Goal: Task Accomplishment & Management: Manage account settings

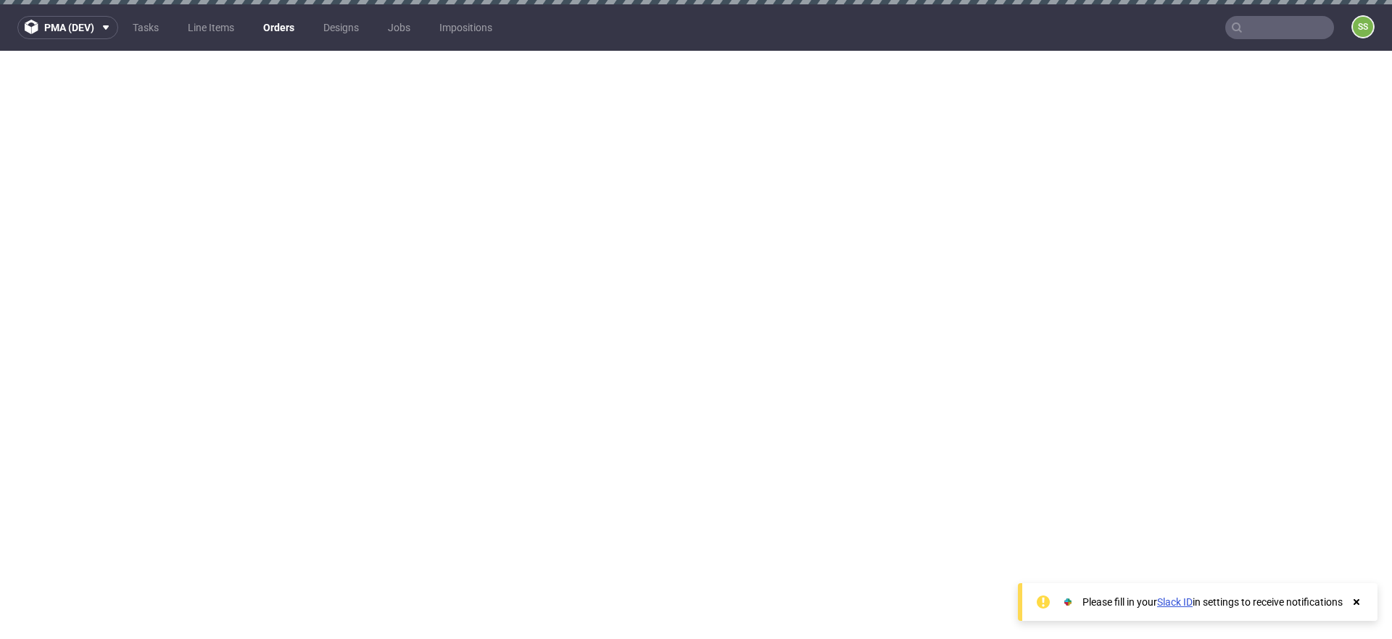
click at [291, 29] on link "Orders" at bounding box center [278, 27] width 49 height 23
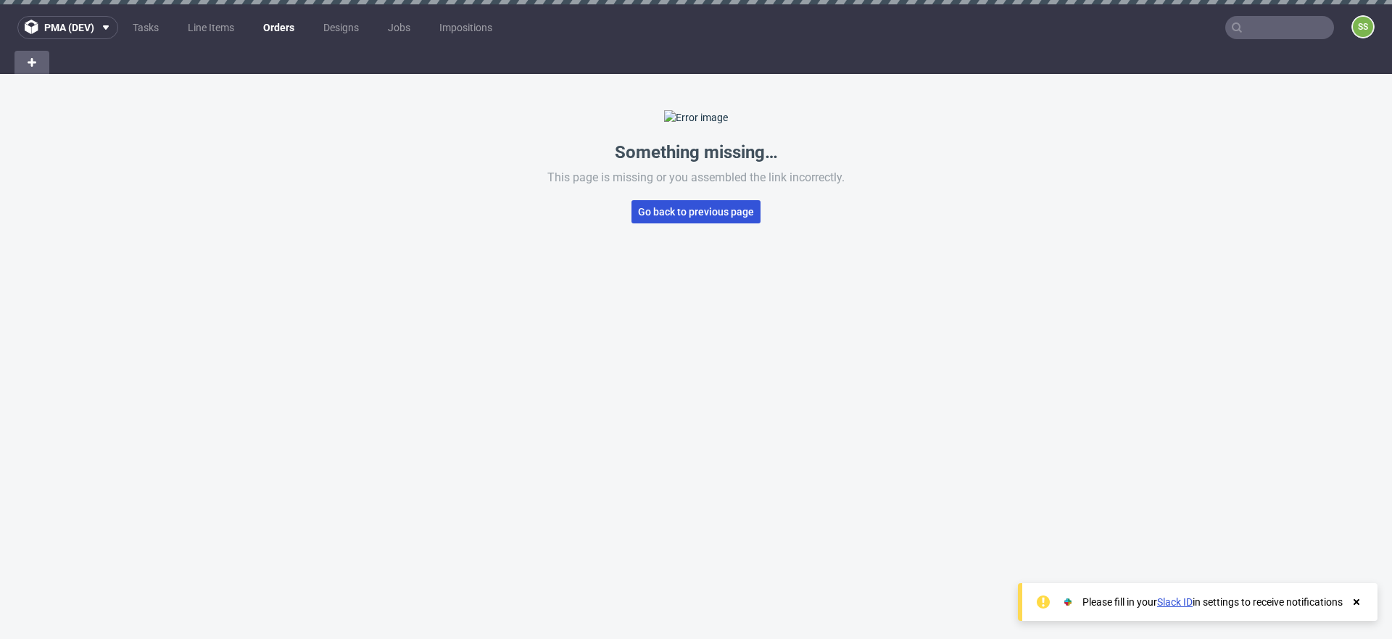
click at [673, 223] on button "Go back to previous page" at bounding box center [695, 211] width 129 height 23
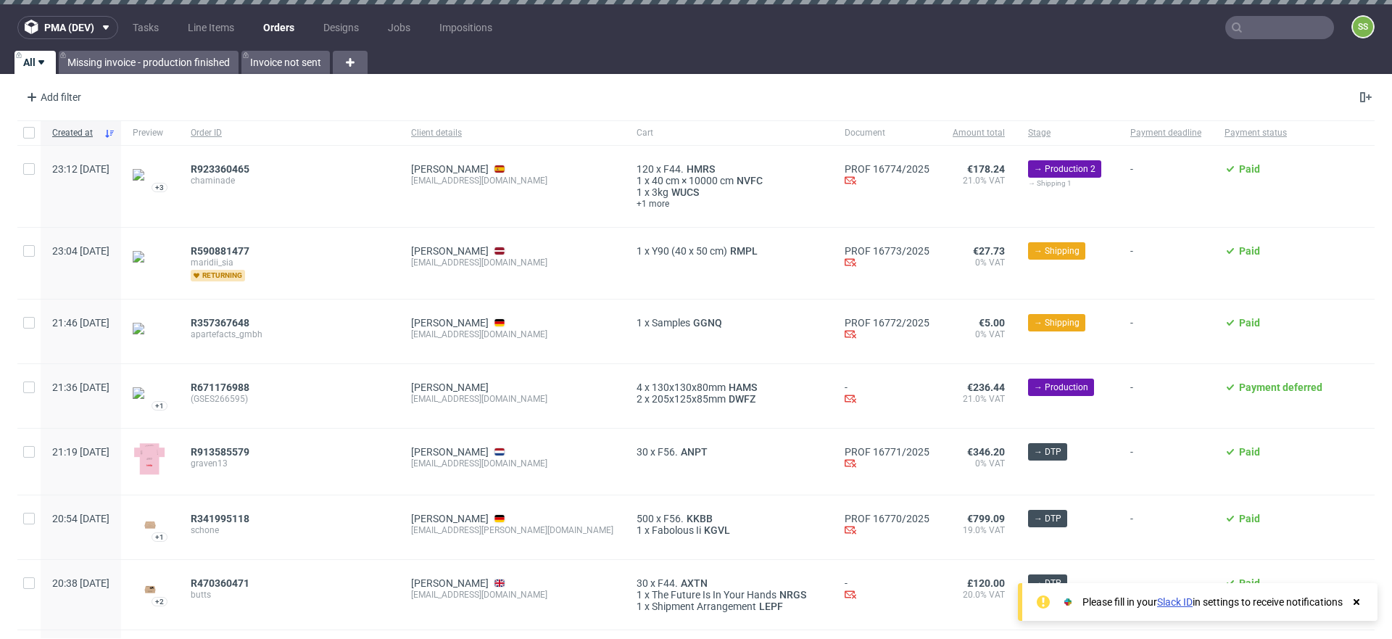
click at [265, 175] on span "chaminade" at bounding box center [289, 181] width 197 height 12
click at [249, 173] on span "R923360465" at bounding box center [220, 169] width 59 height 12
click at [249, 247] on span "R590881477" at bounding box center [220, 251] width 59 height 12
click at [249, 321] on span "R357367648" at bounding box center [220, 323] width 59 height 12
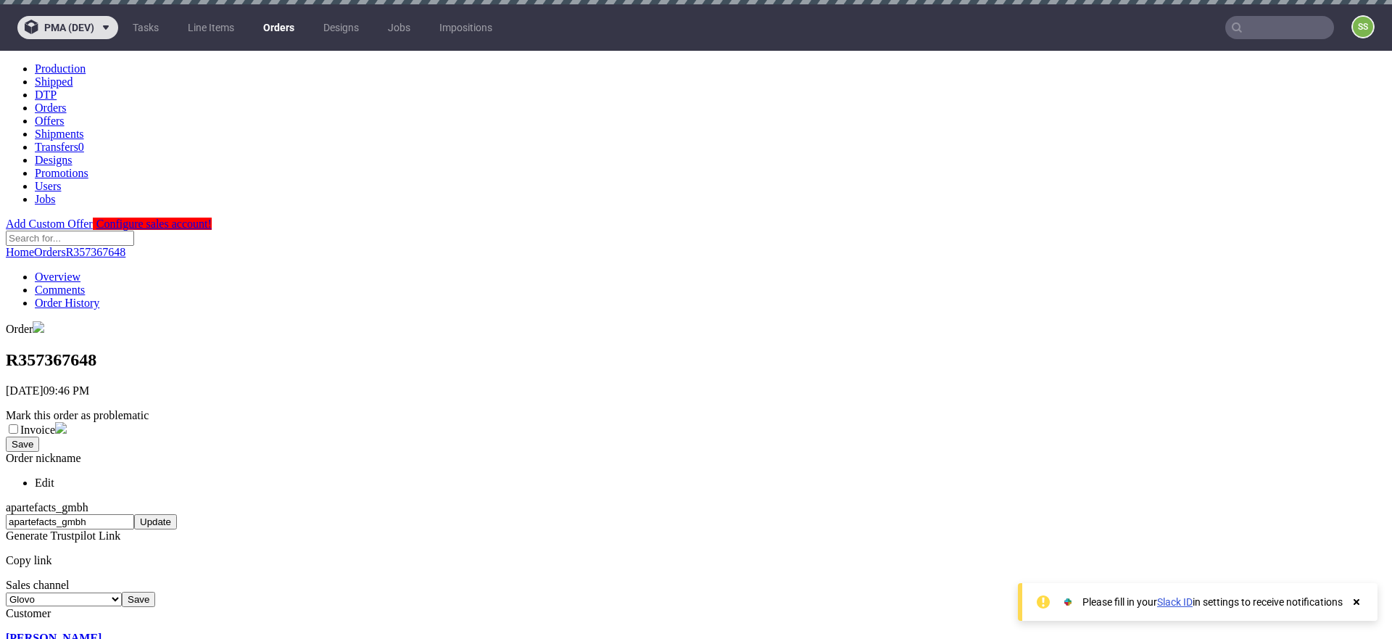
click at [111, 22] on icon at bounding box center [106, 28] width 12 height 12
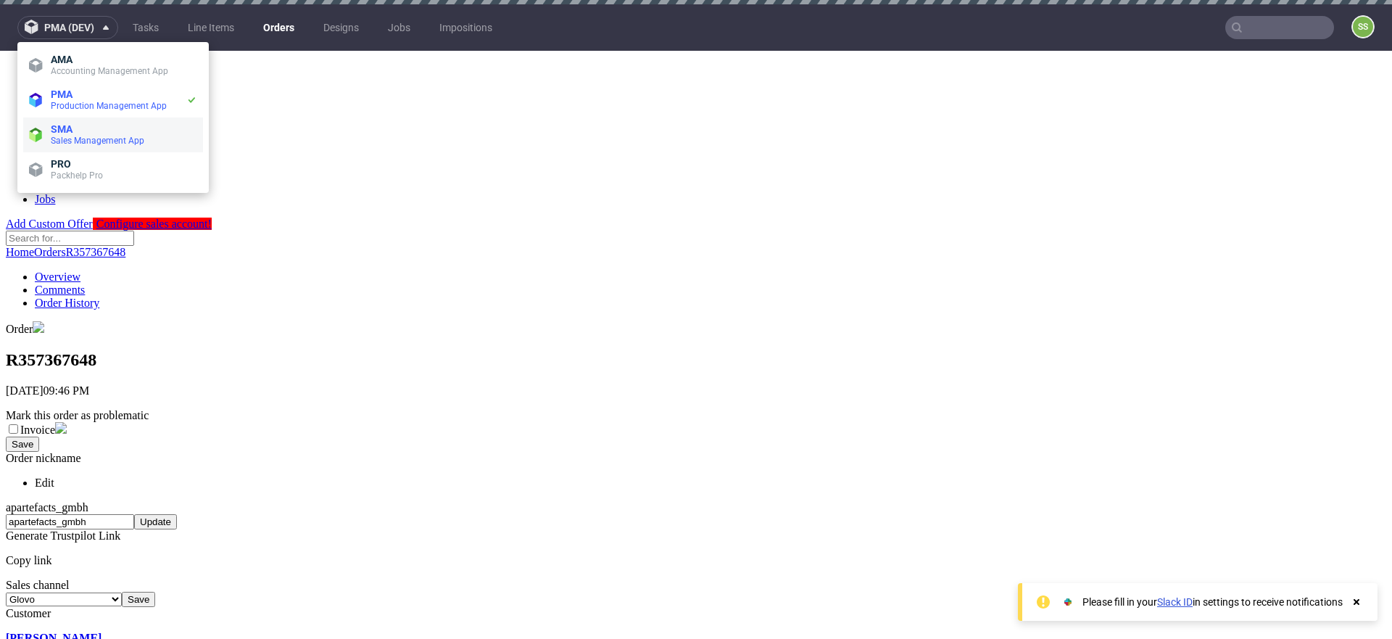
click at [93, 122] on li "SMA Sales Management App" at bounding box center [113, 134] width 180 height 35
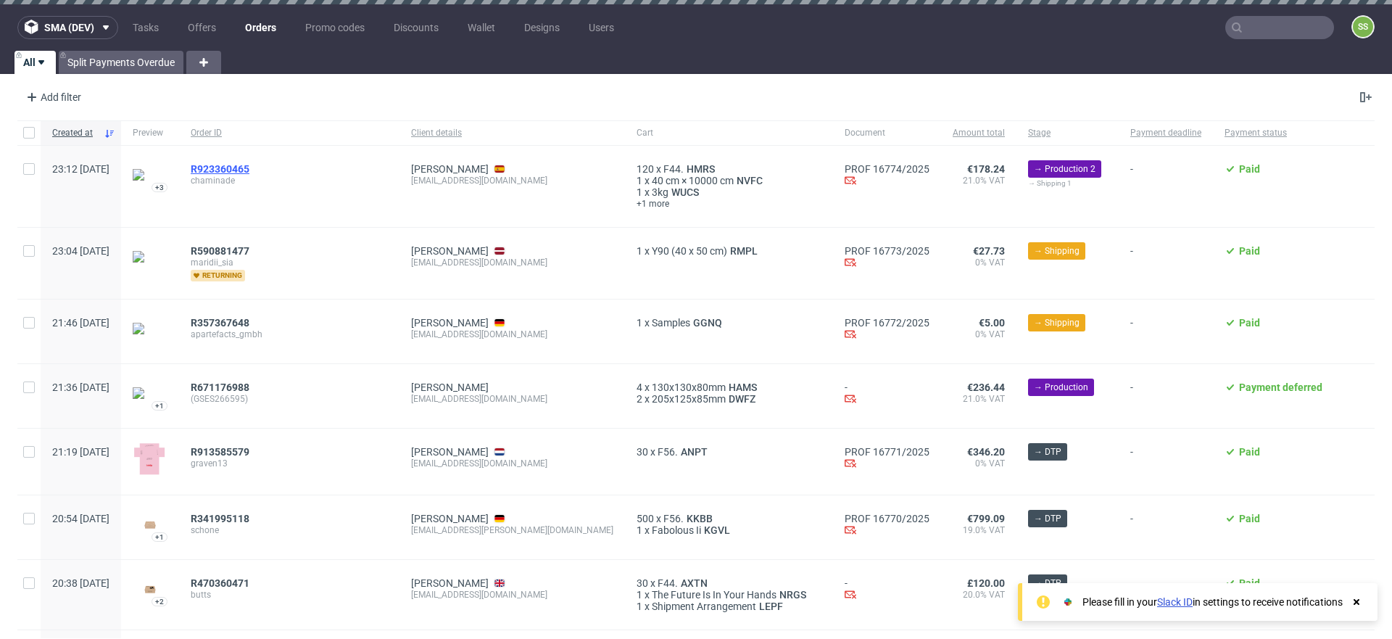
click at [249, 164] on span "R923360465" at bounding box center [220, 169] width 59 height 12
click at [259, 25] on link "Orders" at bounding box center [260, 27] width 49 height 23
click at [122, 65] on link "Split Payments Overdue" at bounding box center [121, 62] width 125 height 23
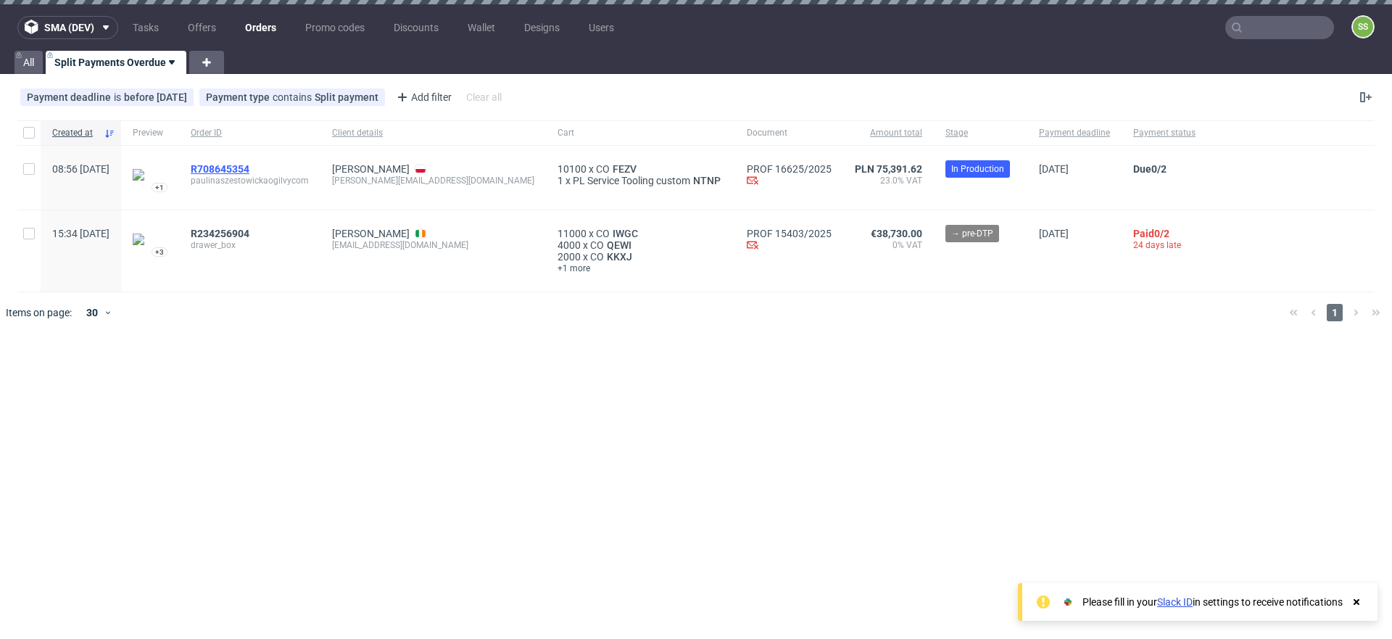
click at [249, 169] on span "R708645354" at bounding box center [220, 169] width 59 height 12
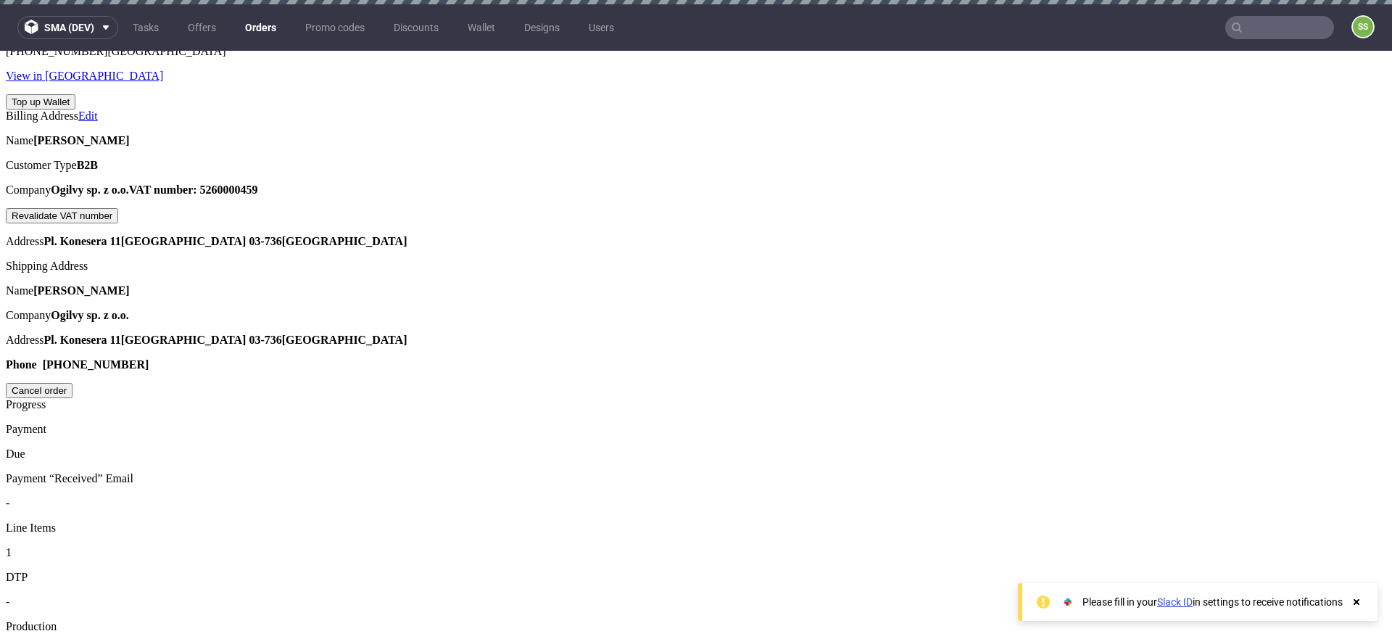
scroll to position [736, 0]
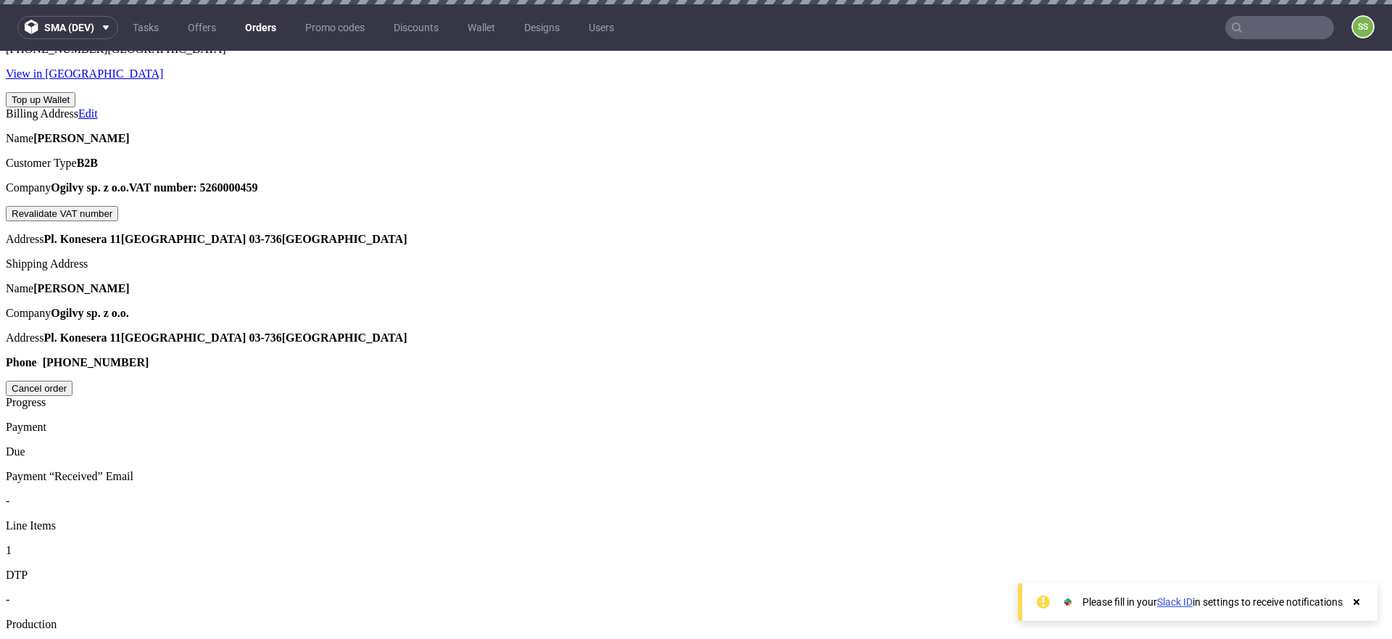
drag, startPoint x: 715, startPoint y: 133, endPoint x: 988, endPoint y: 219, distance: 285.9
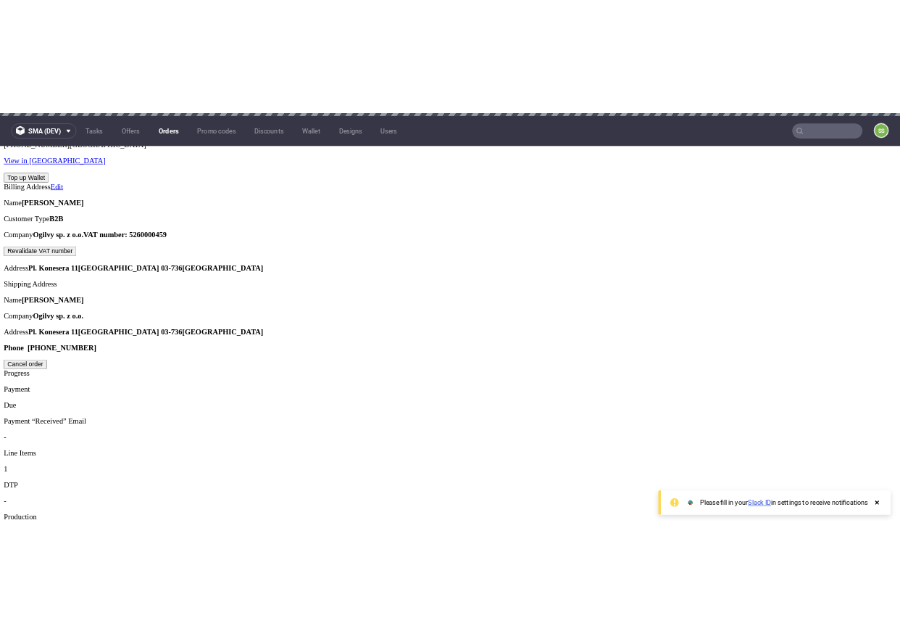
scroll to position [8, 0]
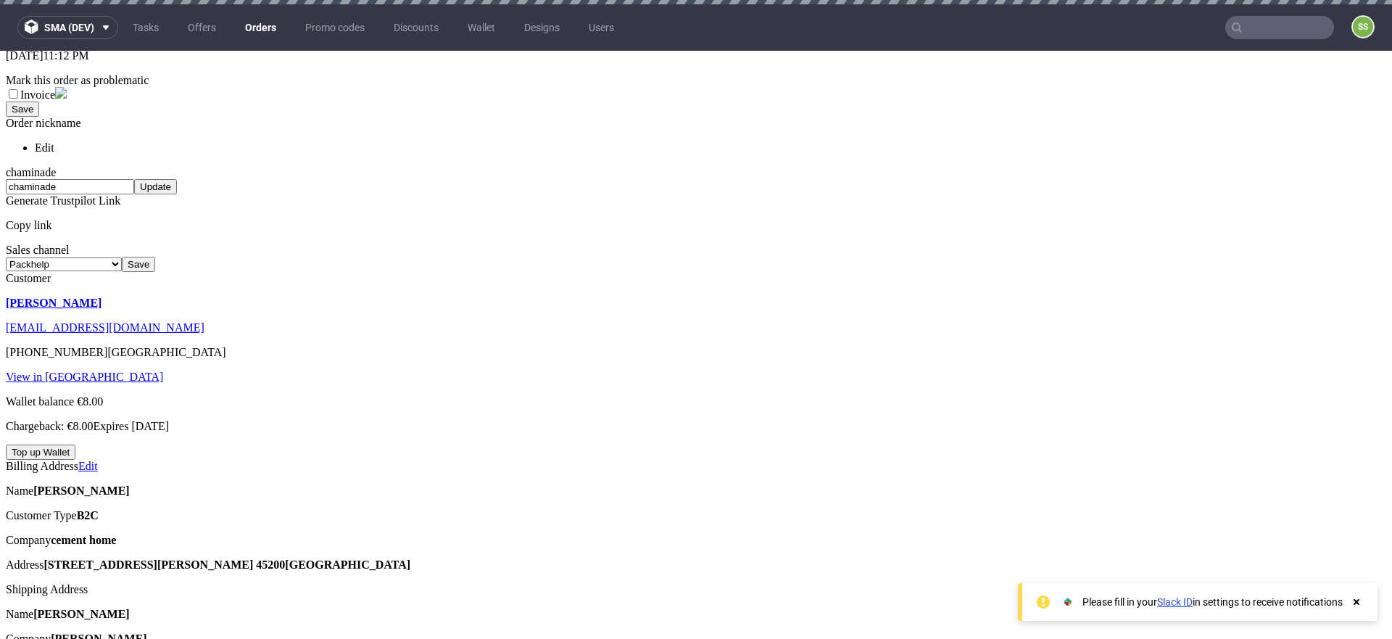
scroll to position [67, 0]
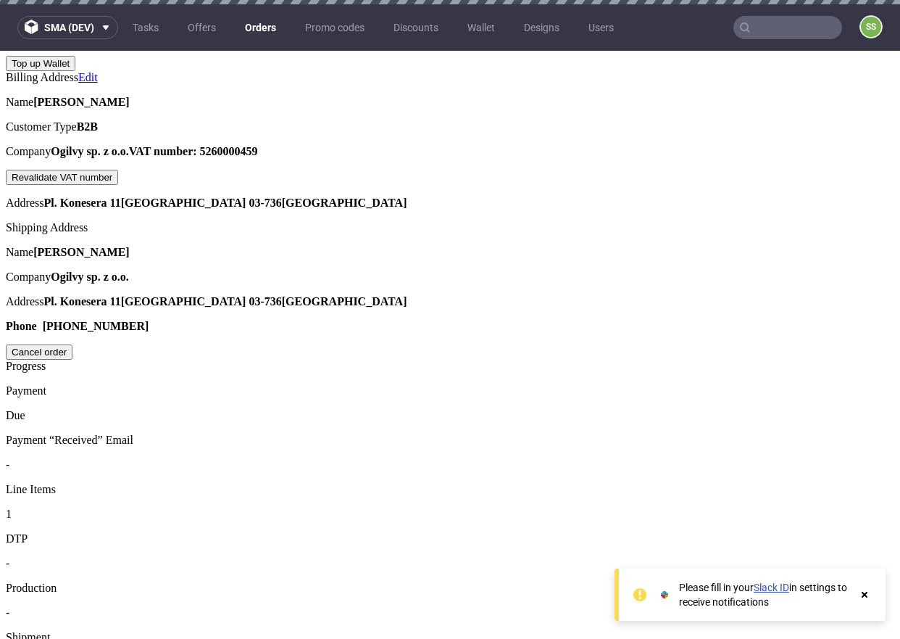
scroll to position [809, 0]
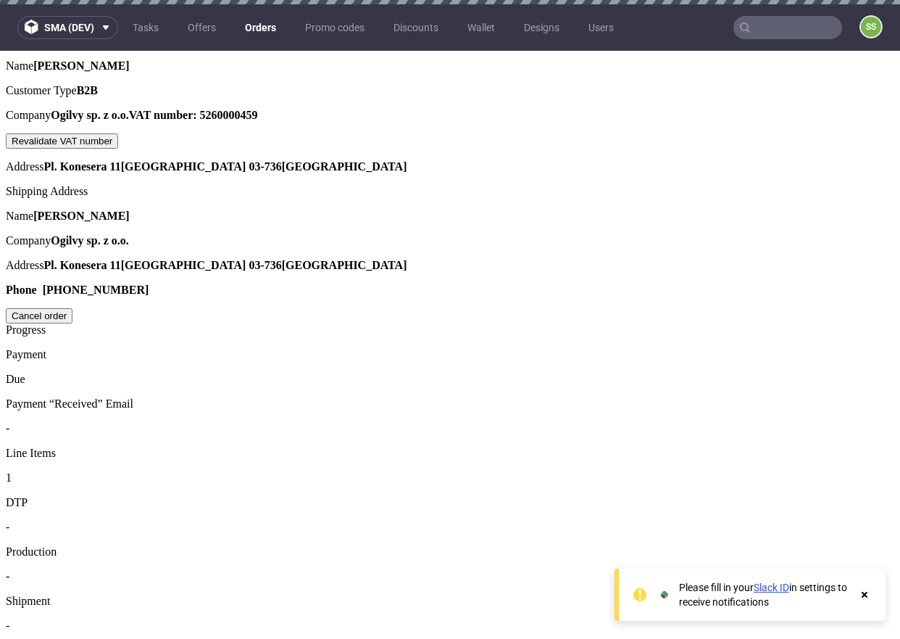
drag, startPoint x: 521, startPoint y: 338, endPoint x: 502, endPoint y: 339, distance: 18.9
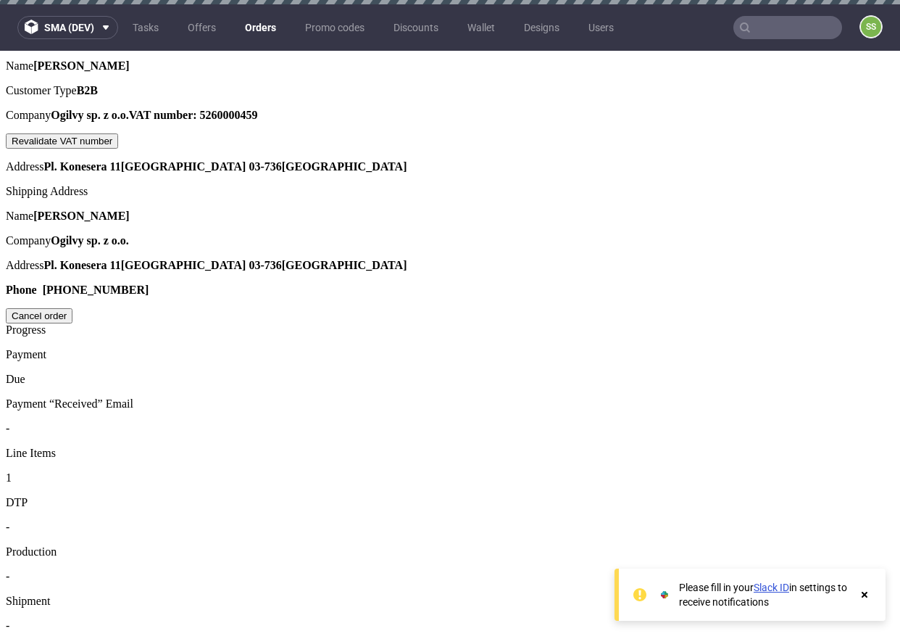
drag, startPoint x: 589, startPoint y: 335, endPoint x: 589, endPoint y: 346, distance: 10.9
